Goal: Task Accomplishment & Management: Complete application form

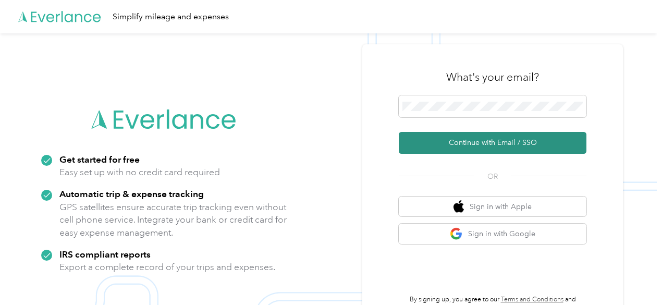
click at [473, 140] on button "Continue with Email / SSO" at bounding box center [493, 143] width 188 height 22
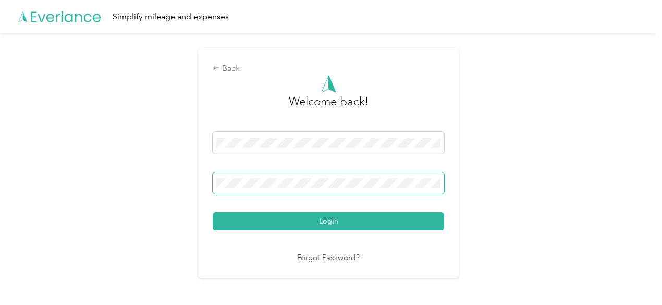
click at [213, 212] on button "Login" at bounding box center [328, 221] width 231 height 18
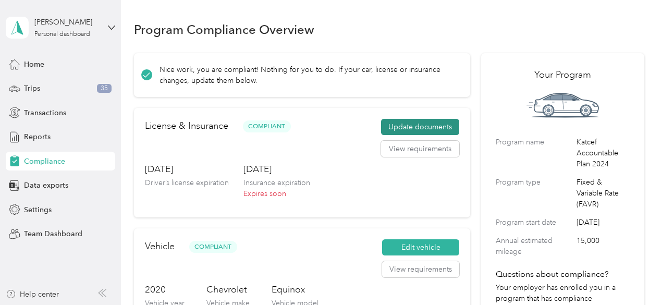
click at [406, 126] on button "Update documents" at bounding box center [420, 127] width 78 height 17
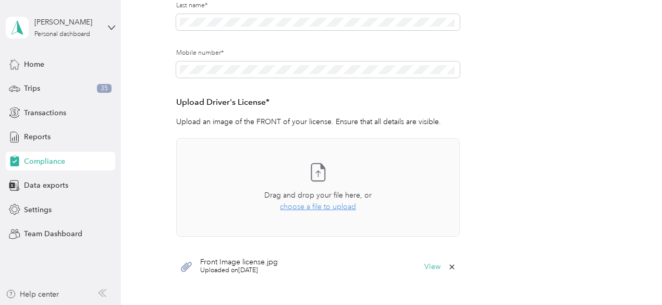
scroll to position [208, 0]
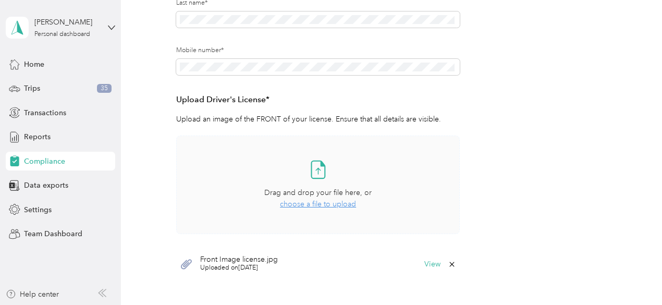
click at [310, 204] on span "choose a file to upload" at bounding box center [318, 204] width 76 height 9
click at [305, 206] on span "choose a file to upload" at bounding box center [318, 204] width 76 height 9
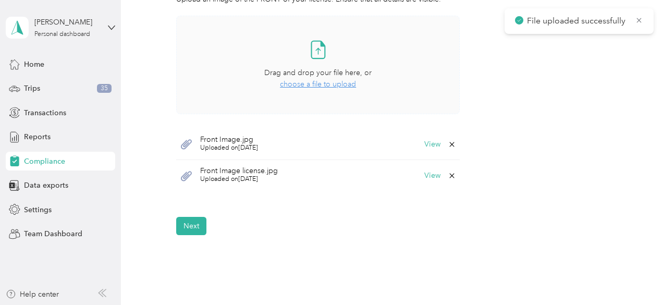
scroll to position [334, 0]
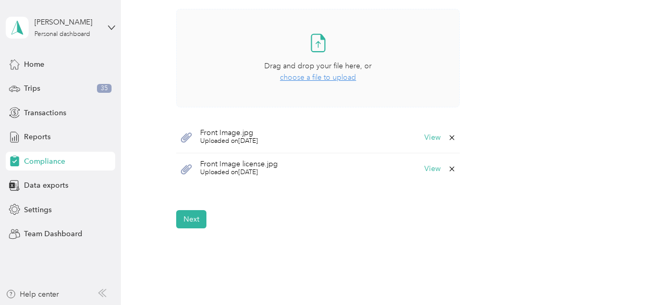
click at [451, 167] on icon at bounding box center [451, 169] width 5 height 5
click at [420, 179] on button "Yes" at bounding box center [424, 175] width 20 height 17
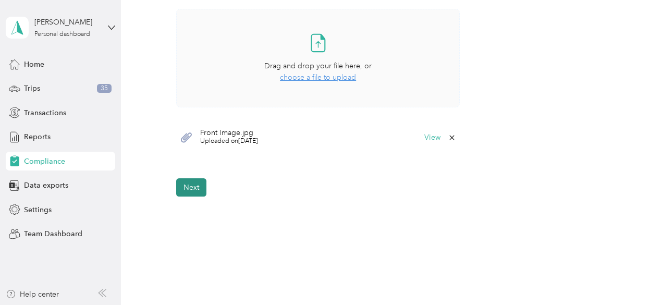
click at [189, 189] on button "Next" at bounding box center [191, 187] width 30 height 18
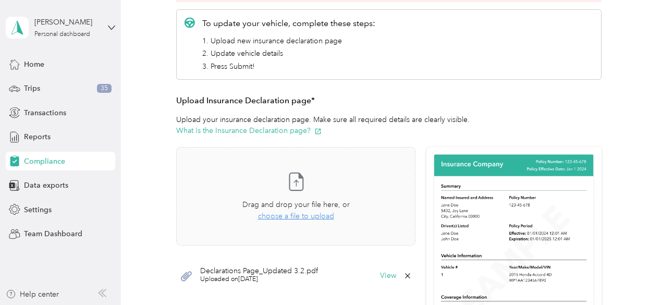
scroll to position [196, 0]
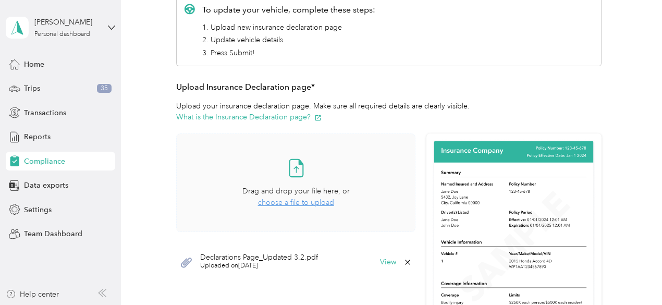
click at [306, 203] on span "choose a file to upload" at bounding box center [296, 202] width 76 height 9
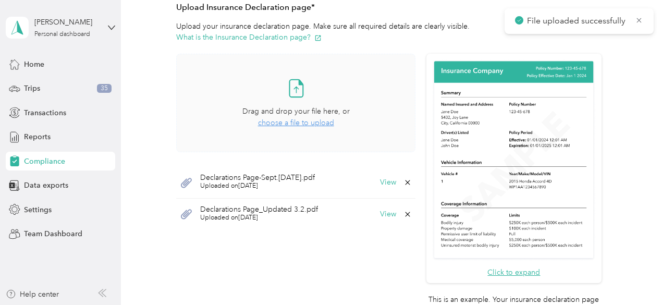
scroll to position [268, 0]
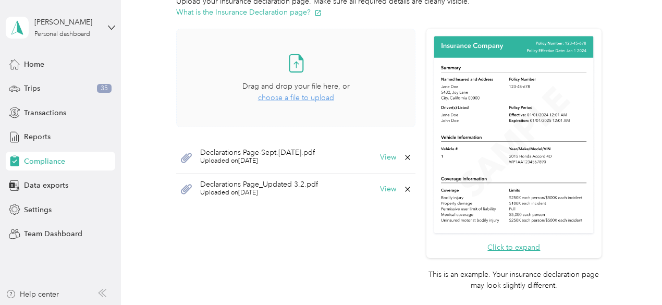
click at [404, 186] on icon at bounding box center [407, 189] width 8 height 8
click at [377, 200] on button "Yes" at bounding box center [378, 195] width 20 height 17
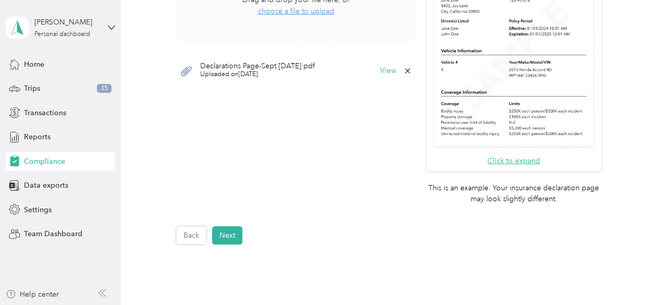
scroll to position [375, 0]
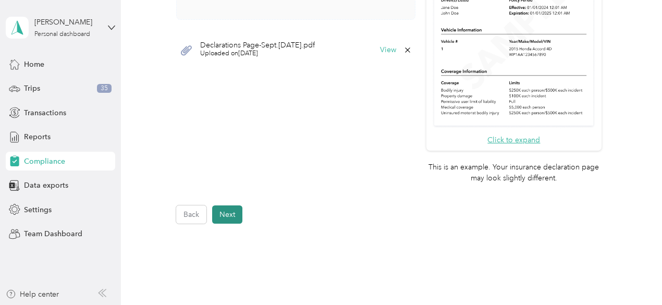
click at [229, 212] on button "Next" at bounding box center [227, 214] width 30 height 18
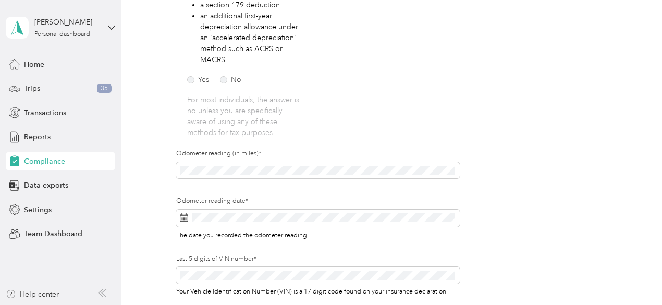
scroll to position [255, 0]
click at [183, 216] on rect at bounding box center [183, 216] width 1 height 1
click at [181, 215] on icon at bounding box center [184, 215] width 8 height 0
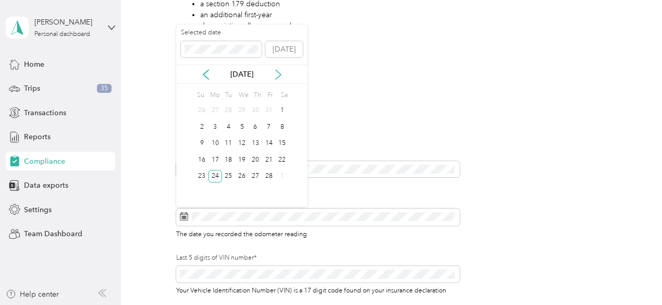
click at [277, 71] on icon at bounding box center [278, 74] width 10 height 10
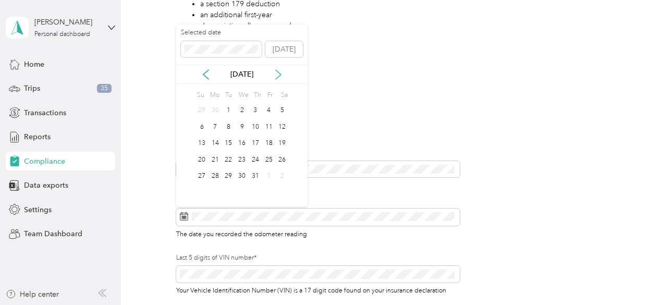
click at [277, 71] on icon at bounding box center [278, 74] width 10 height 10
click at [229, 111] on div "2" at bounding box center [229, 110] width 14 height 13
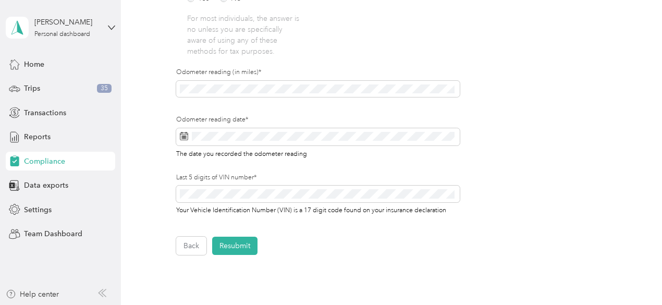
scroll to position [342, 0]
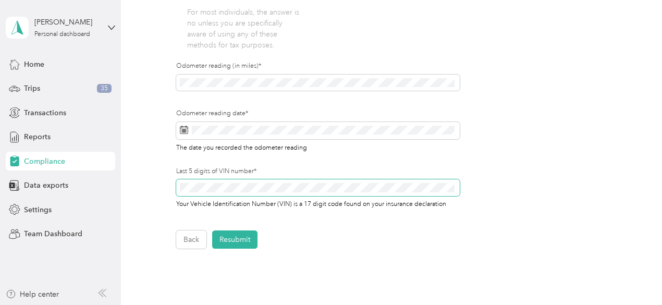
click at [180, 181] on span at bounding box center [317, 187] width 283 height 17
click at [241, 237] on button "Resubmit" at bounding box center [234, 239] width 45 height 18
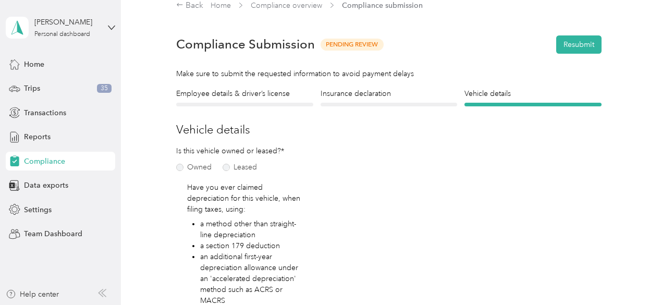
scroll to position [13, 0]
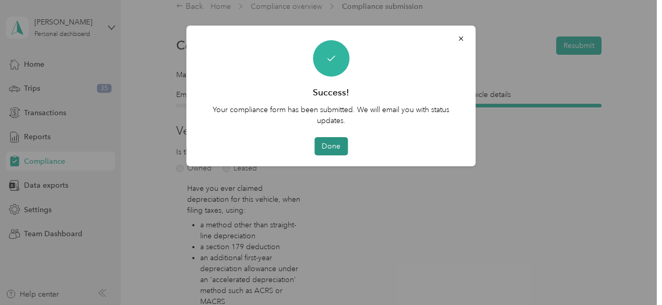
click at [338, 147] on button "Done" at bounding box center [330, 146] width 33 height 18
